Goal: Information Seeking & Learning: Learn about a topic

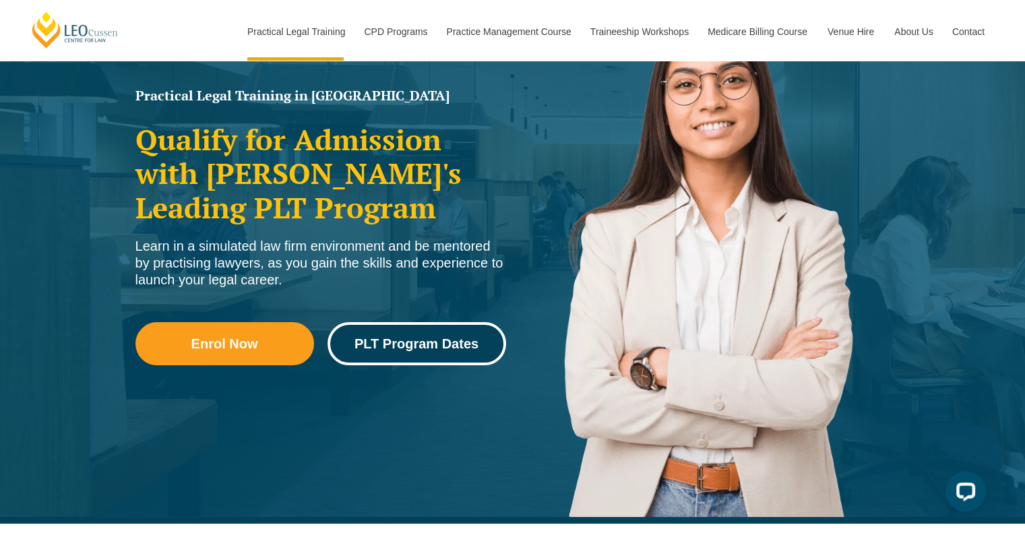
click at [390, 332] on link "PLT Program Dates" at bounding box center [417, 343] width 179 height 43
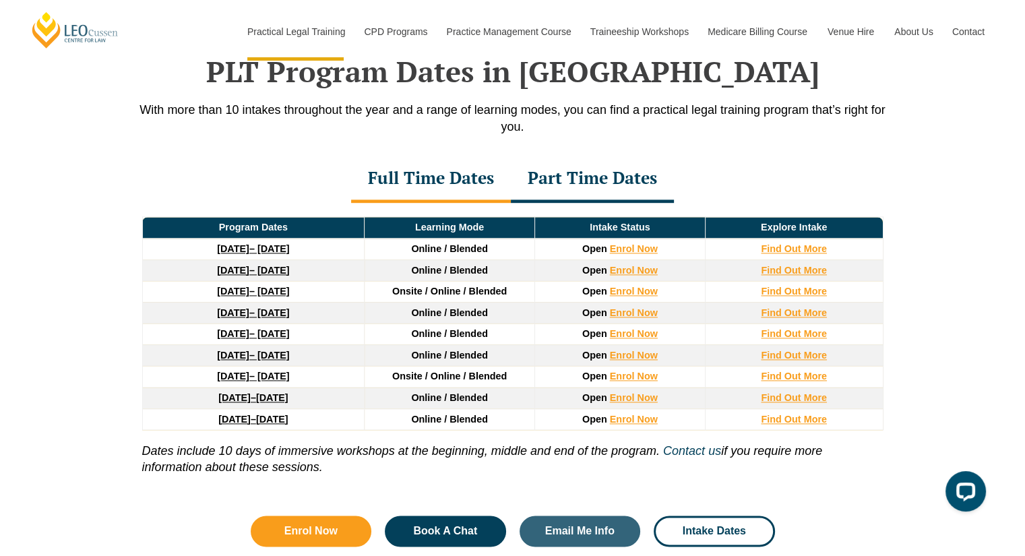
scroll to position [1769, 0]
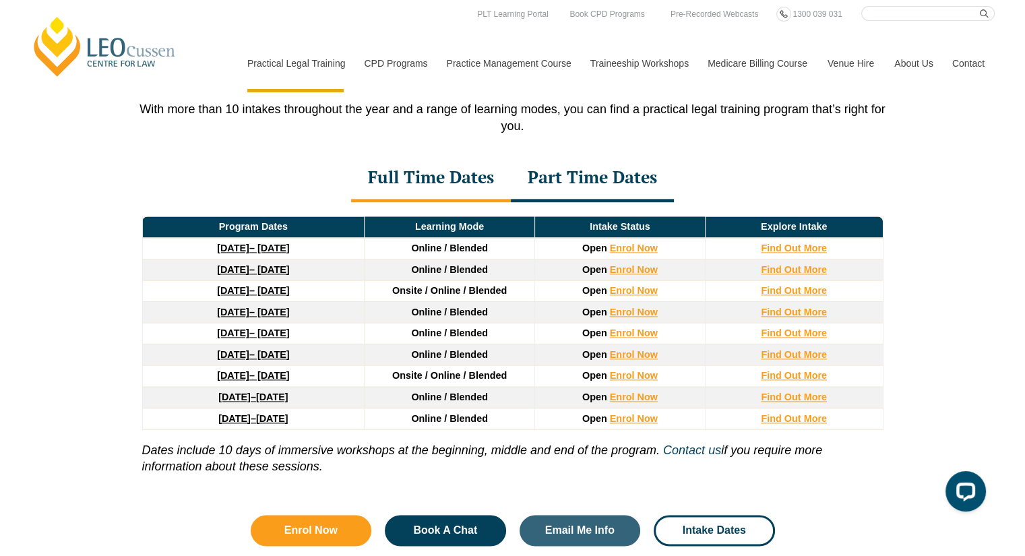
click at [263, 376] on link "[DATE] – [DATE]" at bounding box center [253, 375] width 72 height 11
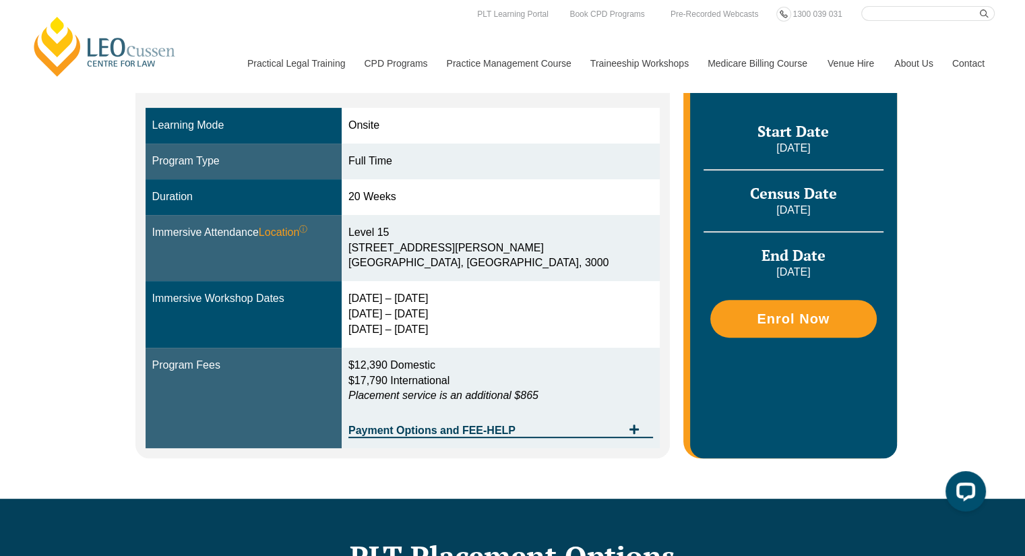
drag, startPoint x: 386, startPoint y: 299, endPoint x: 464, endPoint y: 327, distance: 82.9
click at [464, 327] on div "10 – 13 Aug 2026 20 – 22 Oct 2026 8 – 10 Dec 2026" at bounding box center [501, 314] width 305 height 47
copy div "10 – 13 Aug 2026 20 – 22 Oct 2026 8 – 10 Dec 2026"
